Goal: Information Seeking & Learning: Check status

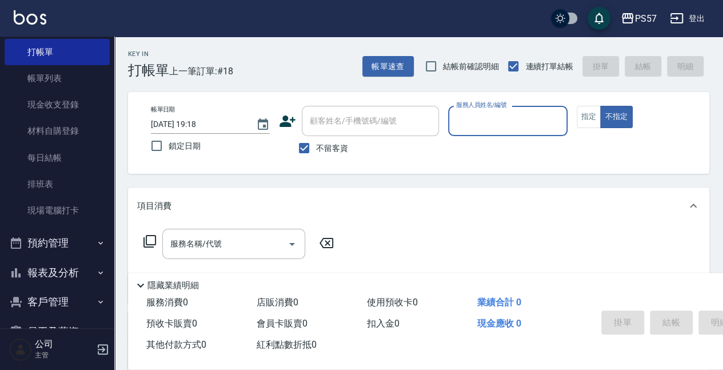
scroll to position [114, 0]
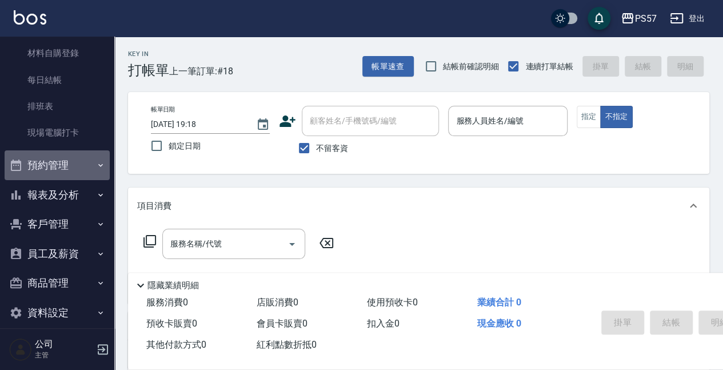
click at [78, 151] on button "預約管理" at bounding box center [57, 165] width 105 height 30
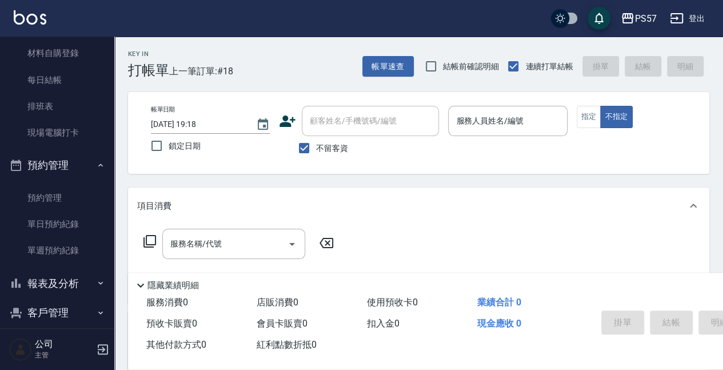
click at [96, 279] on icon "button" at bounding box center [100, 282] width 9 height 9
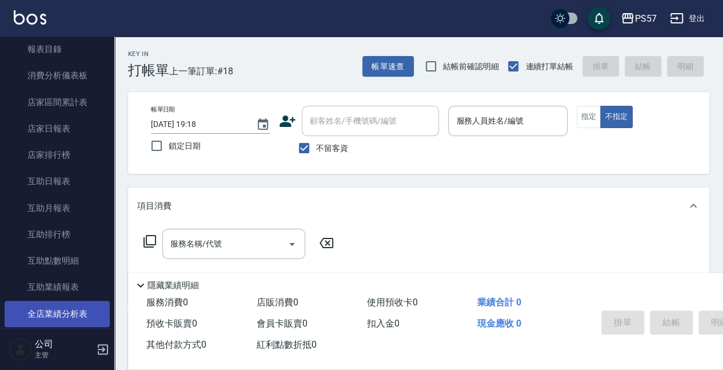
scroll to position [457, 0]
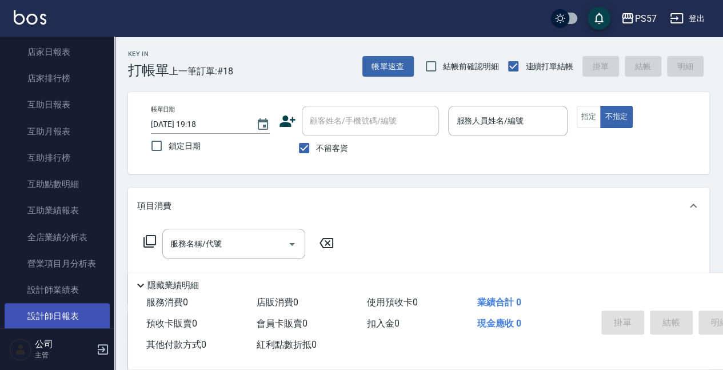
click at [65, 309] on link "設計師日報表" at bounding box center [57, 316] width 105 height 26
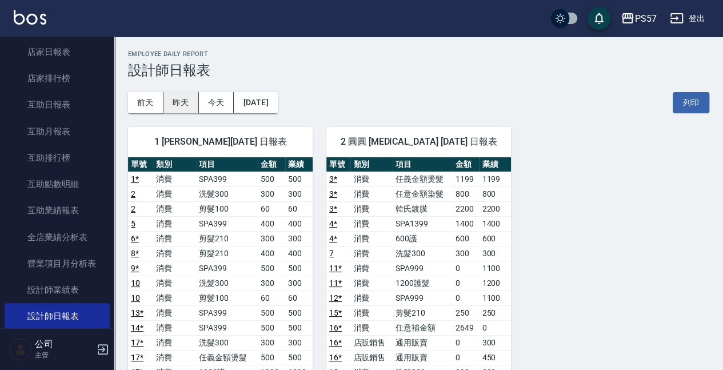
click at [183, 104] on button "昨天" at bounding box center [180, 102] width 35 height 21
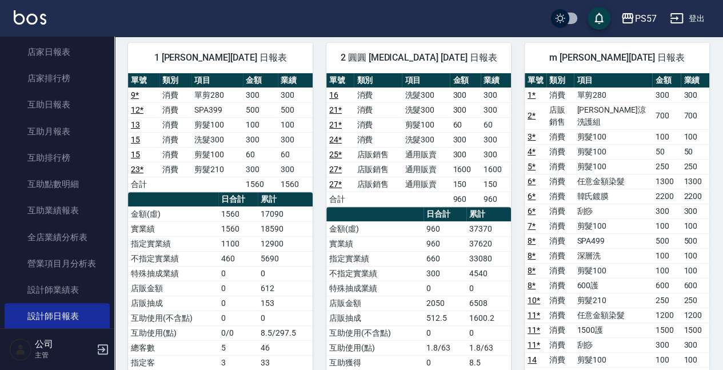
scroll to position [38, 0]
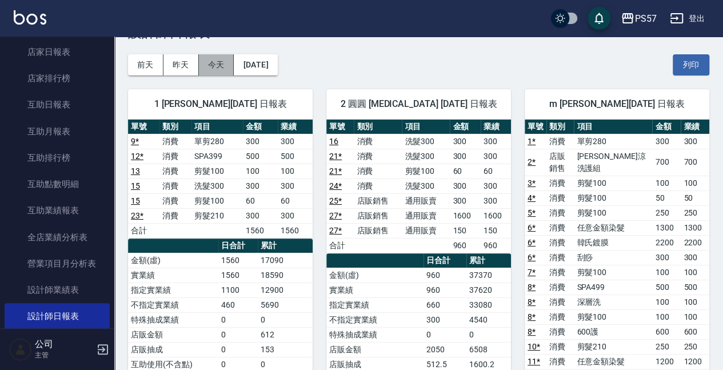
click at [220, 65] on button "今天" at bounding box center [216, 64] width 35 height 21
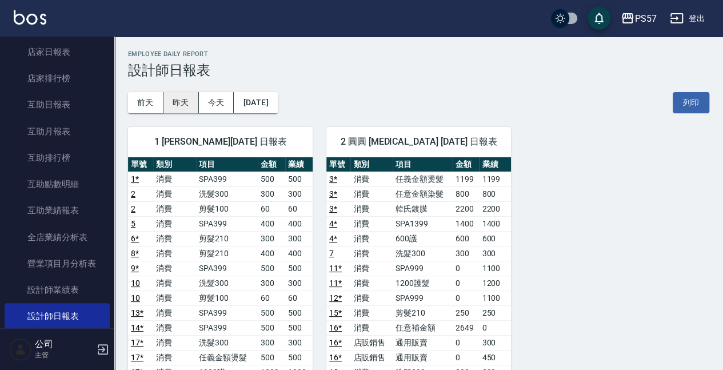
click at [188, 107] on button "昨天" at bounding box center [180, 102] width 35 height 21
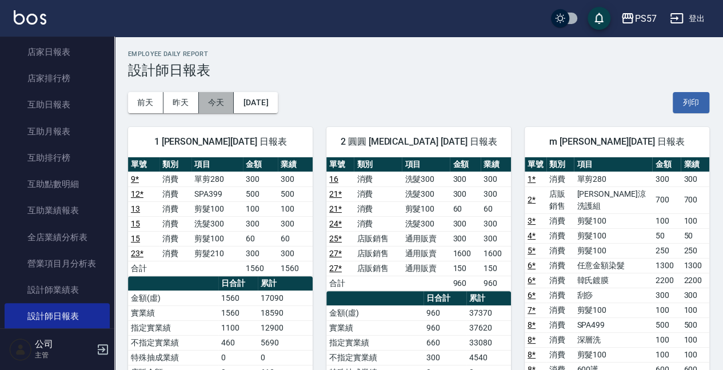
click at [224, 96] on button "今天" at bounding box center [216, 102] width 35 height 21
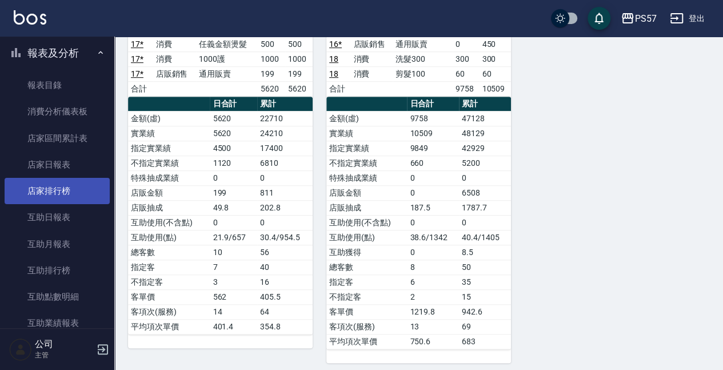
scroll to position [343, 0]
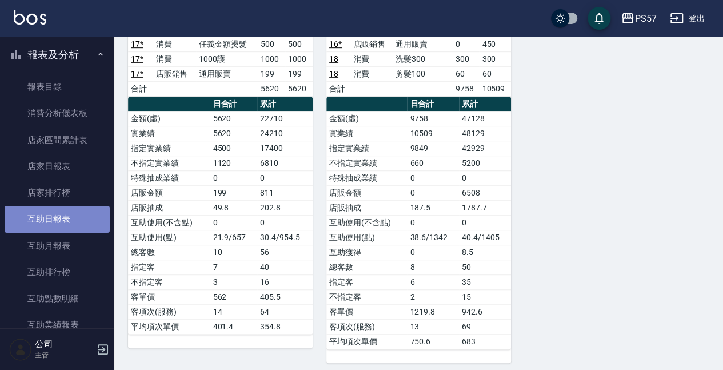
click at [62, 222] on link "互助日報表" at bounding box center [57, 219] width 105 height 26
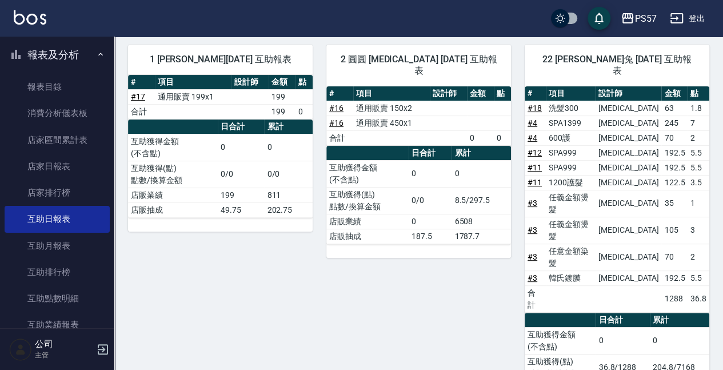
scroll to position [152, 0]
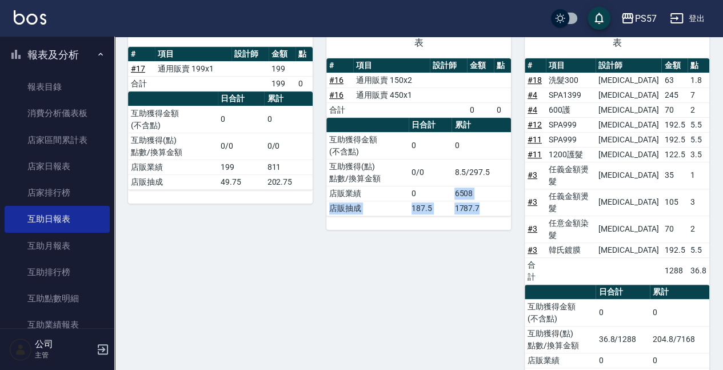
drag, startPoint x: 452, startPoint y: 178, endPoint x: 487, endPoint y: 195, distance: 38.3
click at [487, 195] on tbody "互助獲得金額 (不含點) 0 0 互助獲得(點) 點數/換算金額 0/0 8.5/297.5 店販業績 0 6508 店販抽成 187.5 1787.7" at bounding box center [418, 173] width 184 height 83
click at [463, 232] on div "2 圓圓 [MEDICAL_DATA] [DATE] 互助報表 # 項目 設計師 金額 點 # 16 通用販賣 150x2 # 16 通用販賣 450x1 合…" at bounding box center [411, 200] width 198 height 394
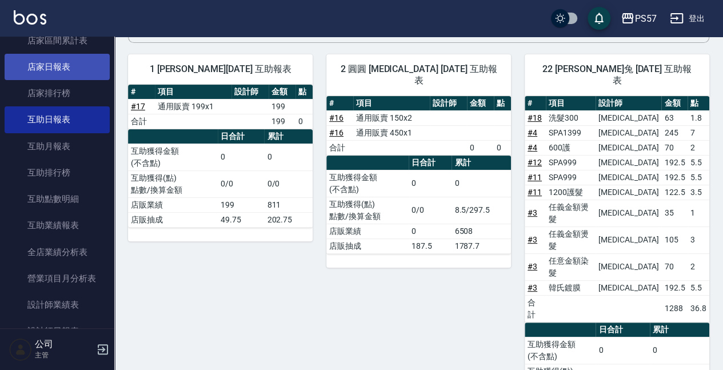
scroll to position [457, 0]
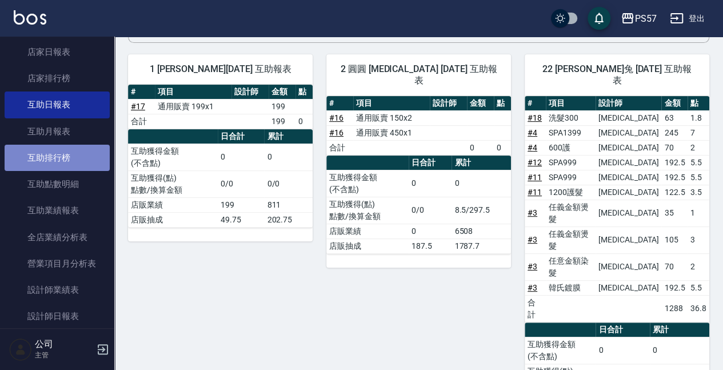
click at [62, 168] on link "互助排行榜" at bounding box center [57, 158] width 105 height 26
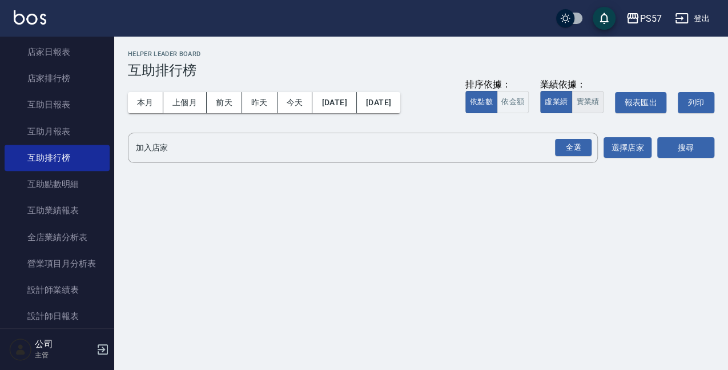
click at [582, 103] on button "實業績" at bounding box center [588, 102] width 32 height 22
click at [578, 137] on button "全選" at bounding box center [573, 148] width 41 height 22
click at [671, 146] on button "搜尋" at bounding box center [685, 147] width 57 height 21
click at [585, 149] on div "全選" at bounding box center [573, 148] width 37 height 18
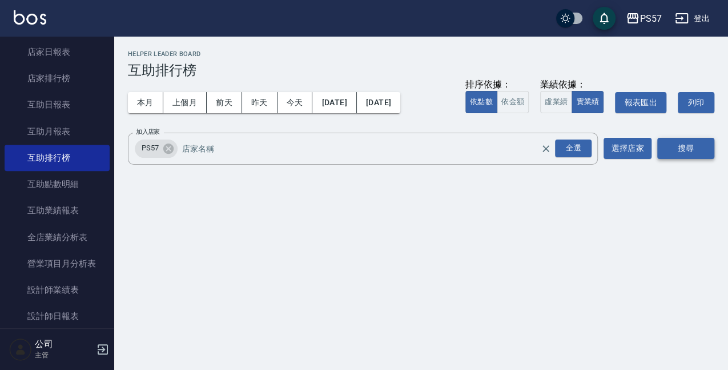
click at [689, 158] on button "搜尋" at bounding box center [685, 148] width 57 height 21
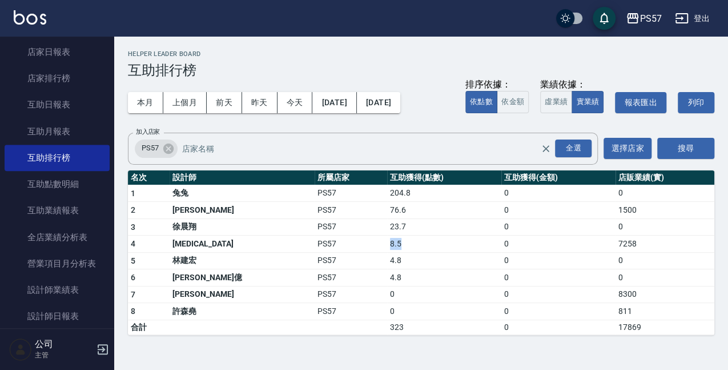
drag, startPoint x: 330, startPoint y: 242, endPoint x: 356, endPoint y: 243, distance: 26.3
click at [387, 243] on td "8.5" at bounding box center [444, 243] width 114 height 17
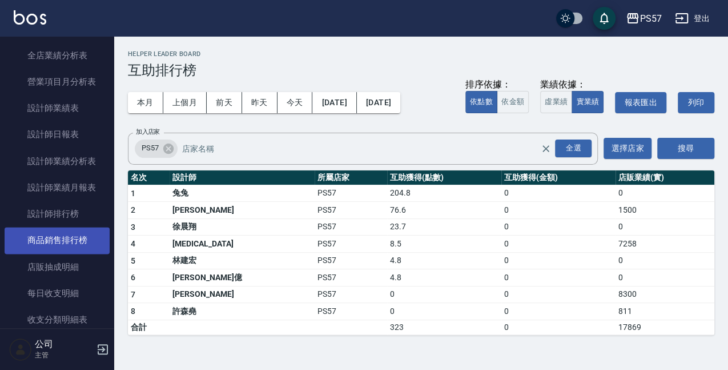
scroll to position [647, 0]
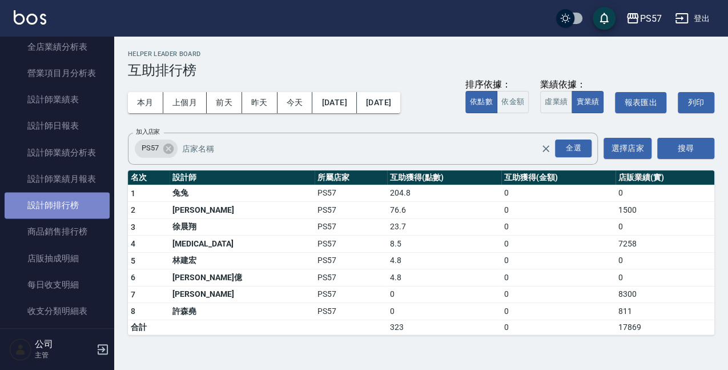
click at [66, 212] on link "設計師排行榜" at bounding box center [57, 205] width 105 height 26
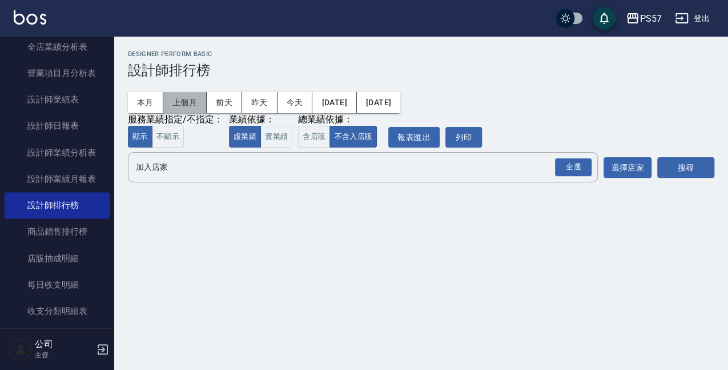
click at [182, 99] on button "上個月" at bounding box center [184, 102] width 43 height 21
click at [400, 102] on button "[DATE]" at bounding box center [378, 102] width 43 height 21
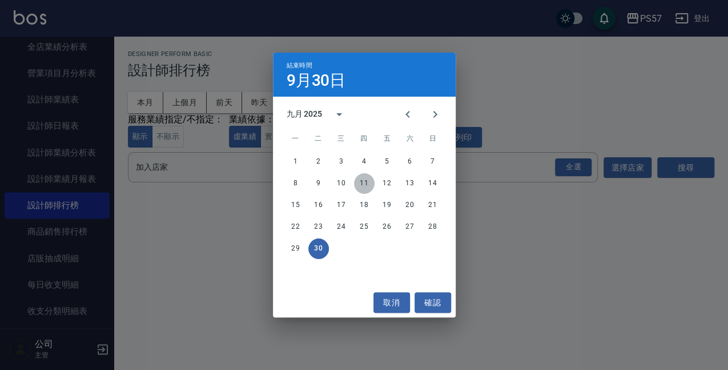
click at [370, 182] on button "11" at bounding box center [364, 183] width 21 height 21
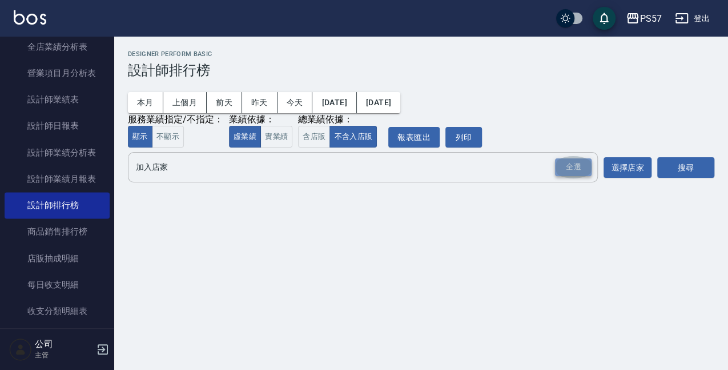
click at [580, 168] on div "全選" at bounding box center [573, 167] width 37 height 18
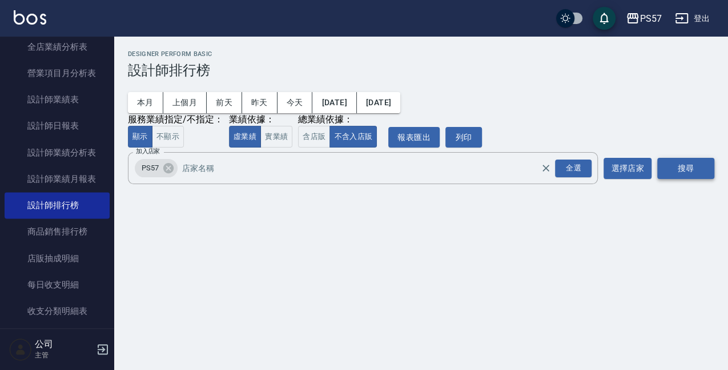
click at [703, 163] on button "搜尋" at bounding box center [685, 168] width 57 height 21
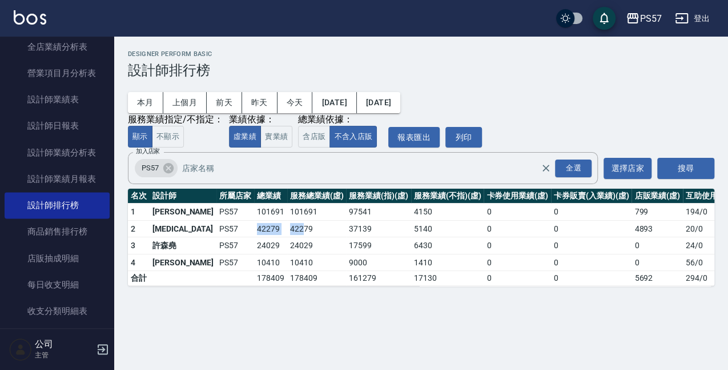
drag, startPoint x: 218, startPoint y: 224, endPoint x: 288, endPoint y: 225, distance: 70.3
click at [267, 225] on tr "2 [MEDICAL_DATA] PS57 42279 42279 37139 5140 0 0 4893 20 / 0" at bounding box center [444, 228] width 633 height 17
click at [294, 225] on td "42279" at bounding box center [316, 228] width 59 height 17
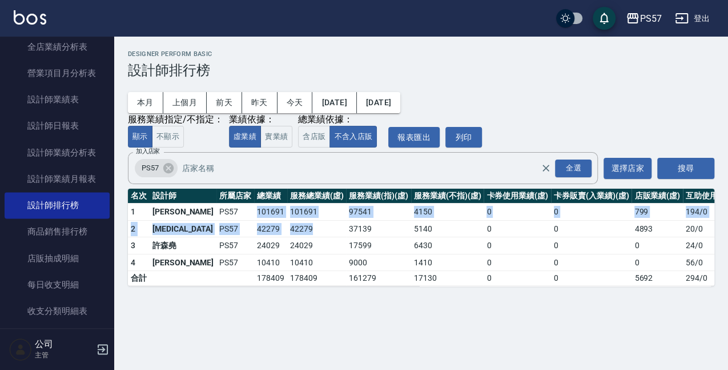
drag, startPoint x: 211, startPoint y: 219, endPoint x: 286, endPoint y: 227, distance: 75.2
click at [286, 227] on tbody "1 [PERSON_NAME]PS57 101691 101691 97541 4150 0 0 799 194 / 0 2 [MEDICAL_DATA] P…" at bounding box center [444, 244] width 633 height 82
click at [296, 227] on td "42279" at bounding box center [316, 228] width 59 height 17
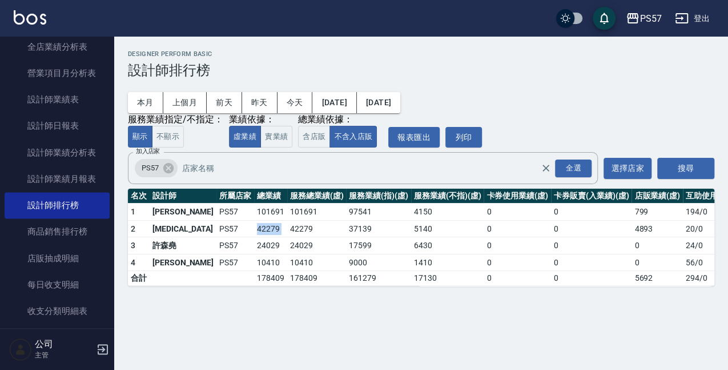
drag, startPoint x: 216, startPoint y: 223, endPoint x: 251, endPoint y: 222, distance: 34.9
click at [251, 222] on tr "2 [MEDICAL_DATA] PS57 42279 42279 37139 5140 0 0 4893 20 / 0" at bounding box center [444, 228] width 633 height 17
click at [287, 223] on td "42279" at bounding box center [316, 228] width 59 height 17
click at [149, 106] on button "本月" at bounding box center [145, 102] width 35 height 21
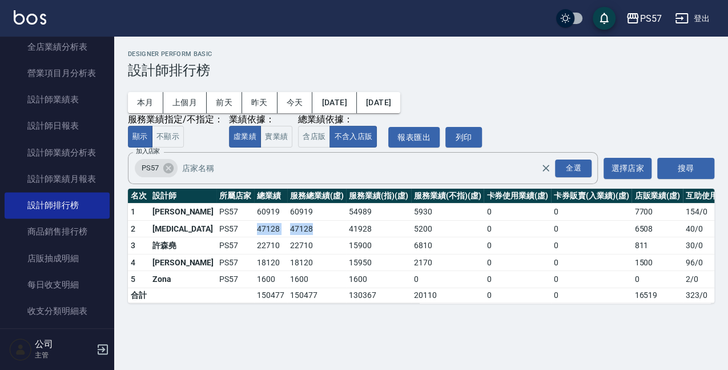
drag, startPoint x: 214, startPoint y: 226, endPoint x: 283, endPoint y: 230, distance: 69.8
click at [282, 230] on tr "2 [MEDICAL_DATA] PS57 47128 47128 41928 5200 0 0 6508 40 / 0" at bounding box center [444, 228] width 633 height 17
click at [296, 230] on td "47128" at bounding box center [316, 228] width 59 height 17
